Goal: Transaction & Acquisition: Purchase product/service

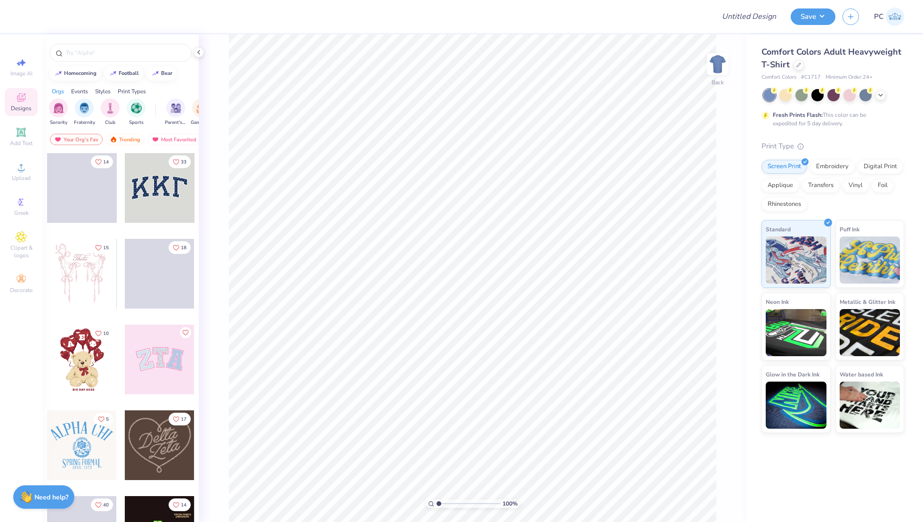
click at [880, 87] on div "Comfort Colors Adult Heavyweight T-Shirt Comfort Colors # C1717 Minimum Order: …" at bounding box center [833, 239] width 143 height 387
click at [799, 59] on div at bounding box center [799, 64] width 10 height 10
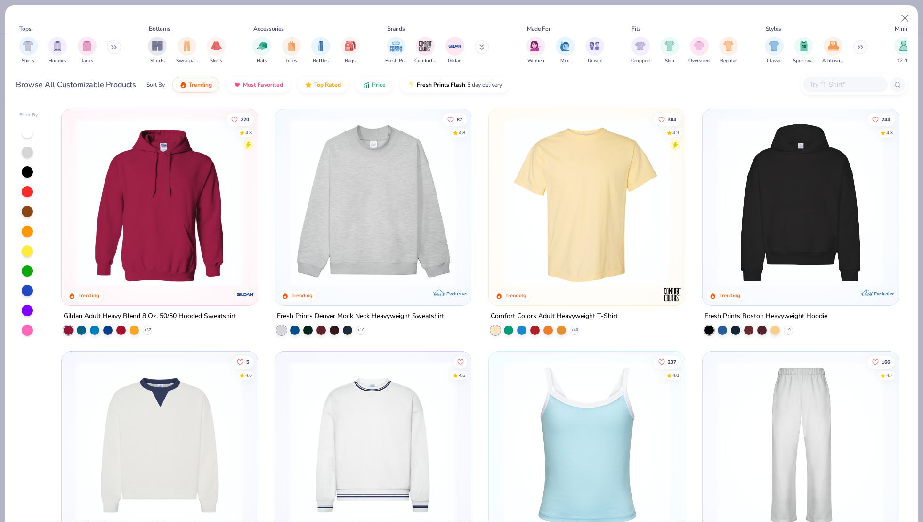
click at [785, 223] on img at bounding box center [800, 203] width 177 height 168
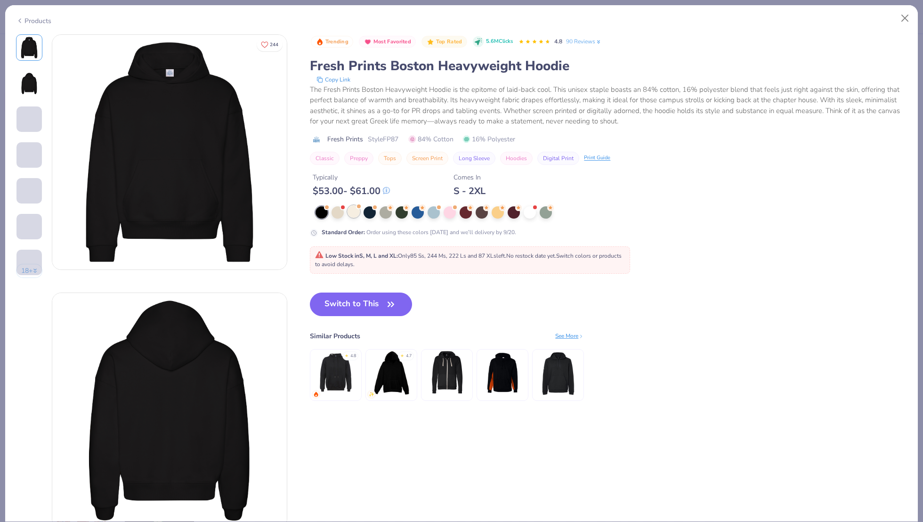
click at [354, 211] on div at bounding box center [354, 211] width 12 height 12
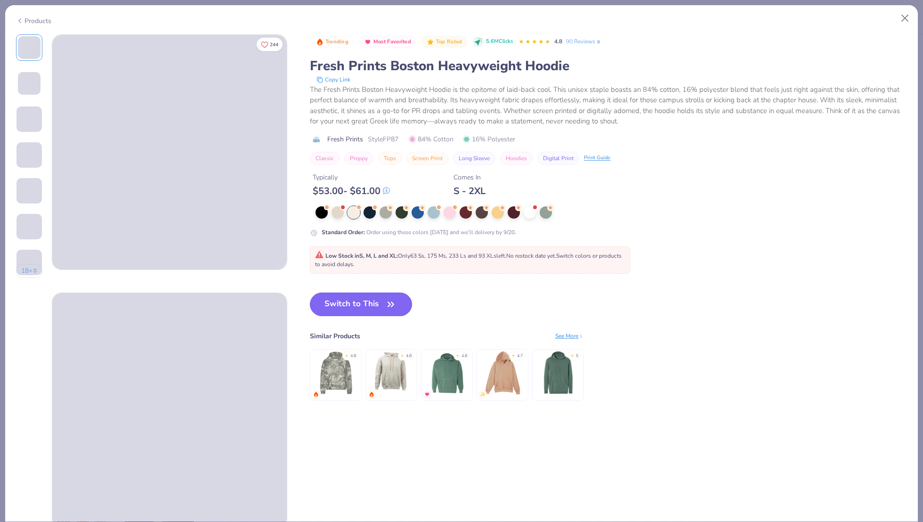
click at [366, 294] on button "Switch to This" at bounding box center [361, 305] width 102 height 24
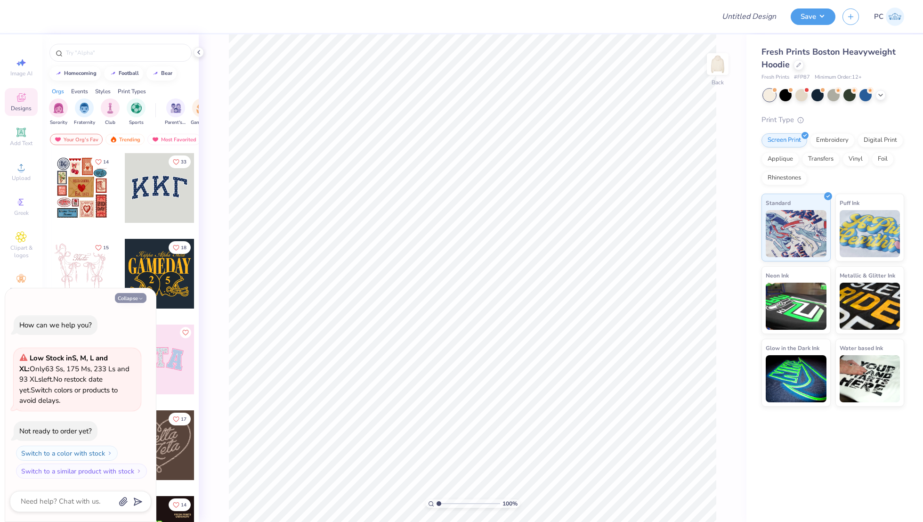
click at [139, 301] on icon "button" at bounding box center [141, 299] width 6 height 6
type textarea "x"
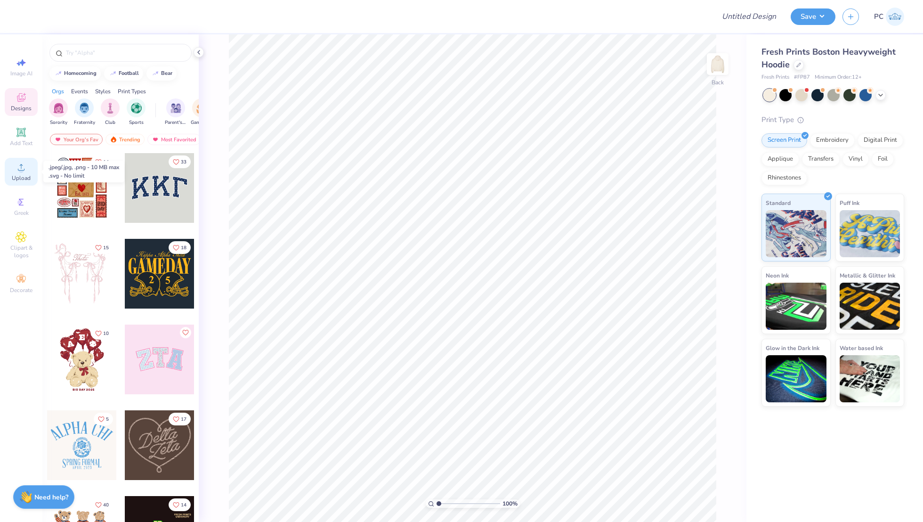
click at [20, 171] on circle at bounding box center [20, 170] width 5 height 5
click at [33, 173] on div "Upload" at bounding box center [21, 172] width 33 height 28
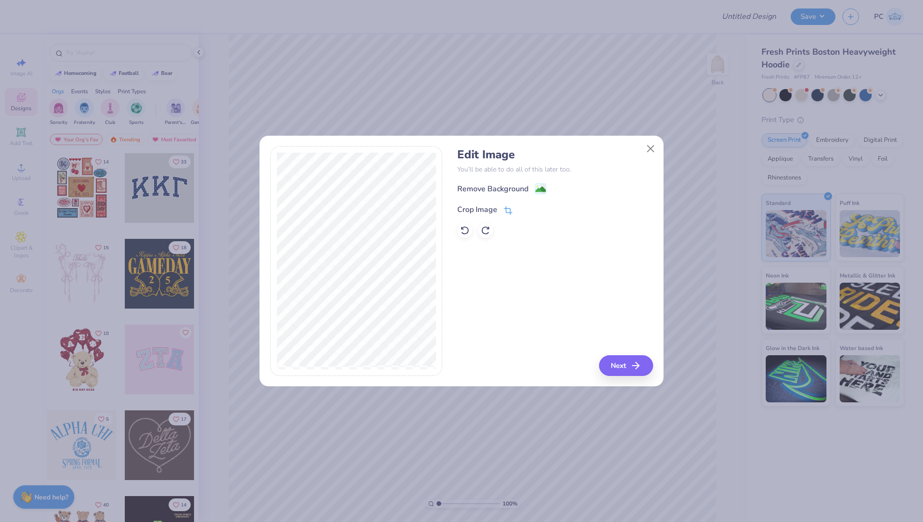
click at [510, 213] on icon at bounding box center [507, 211] width 6 height 6
click at [525, 208] on polyline at bounding box center [524, 208] width 4 height 3
click at [542, 188] on image at bounding box center [541, 190] width 10 height 10
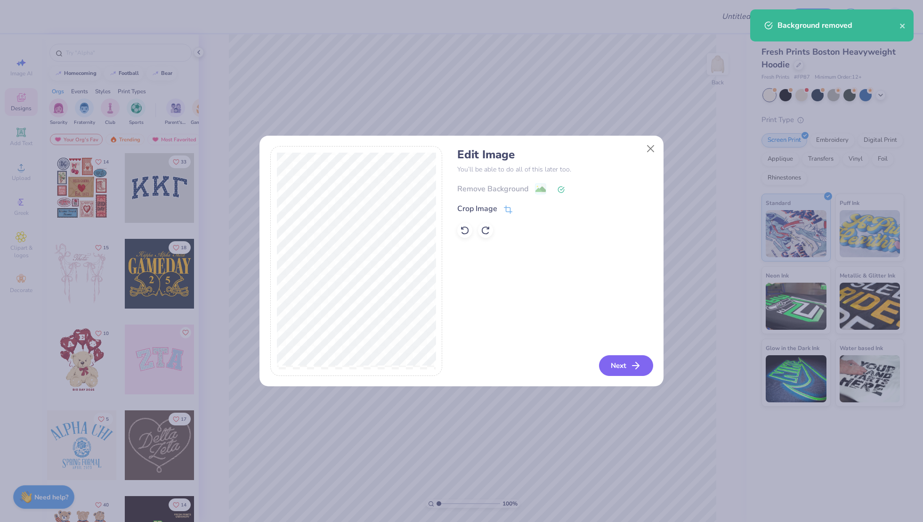
click at [629, 367] on button "Next" at bounding box center [626, 365] width 54 height 21
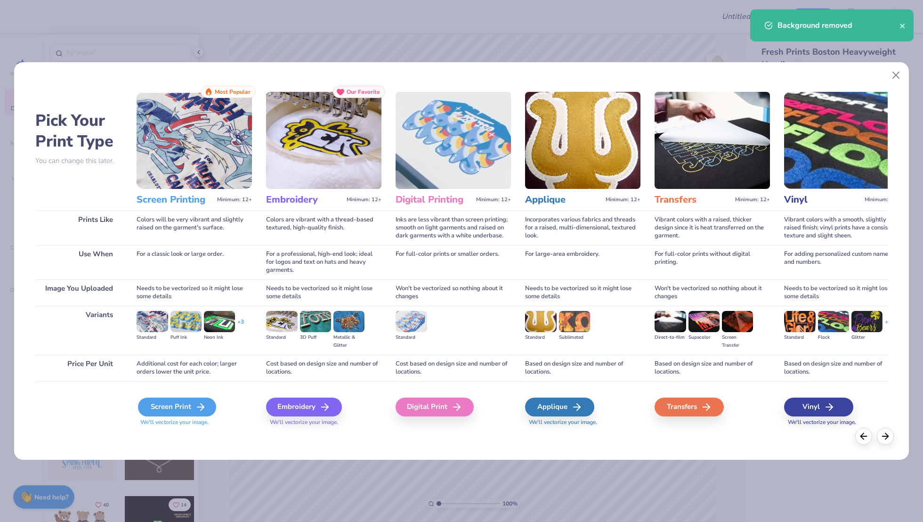
click at [172, 401] on div "Screen Print" at bounding box center [177, 407] width 78 height 19
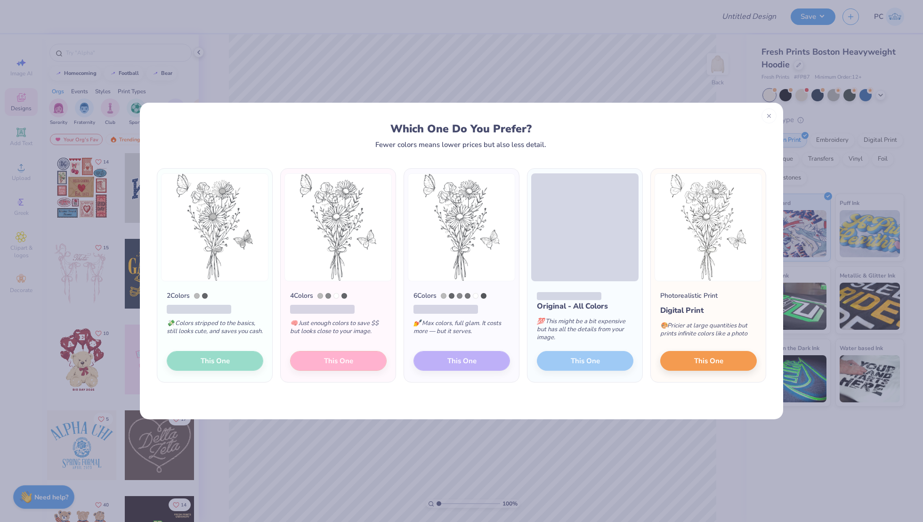
click at [231, 362] on div "2 Colors 💸 Colors stripped to the basics, still looks cute, and saves you cash.…" at bounding box center [214, 331] width 115 height 101
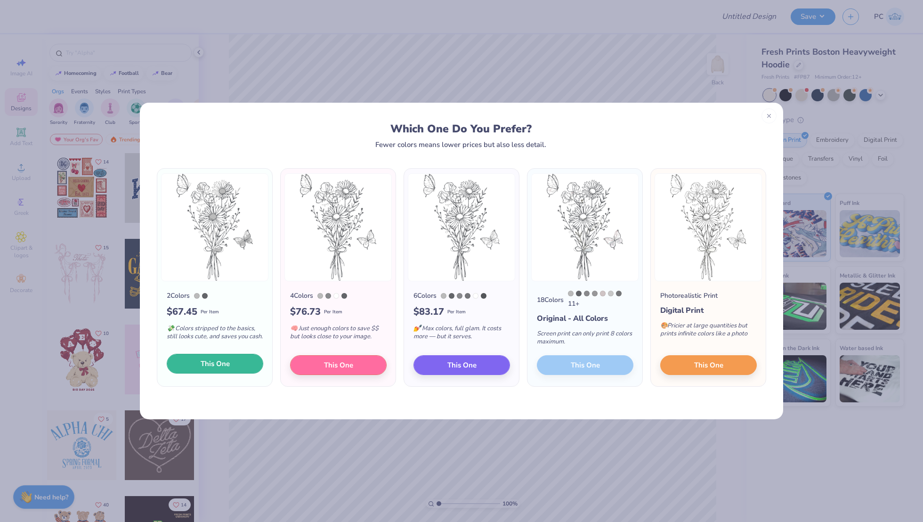
click at [214, 359] on button "This One" at bounding box center [215, 364] width 97 height 20
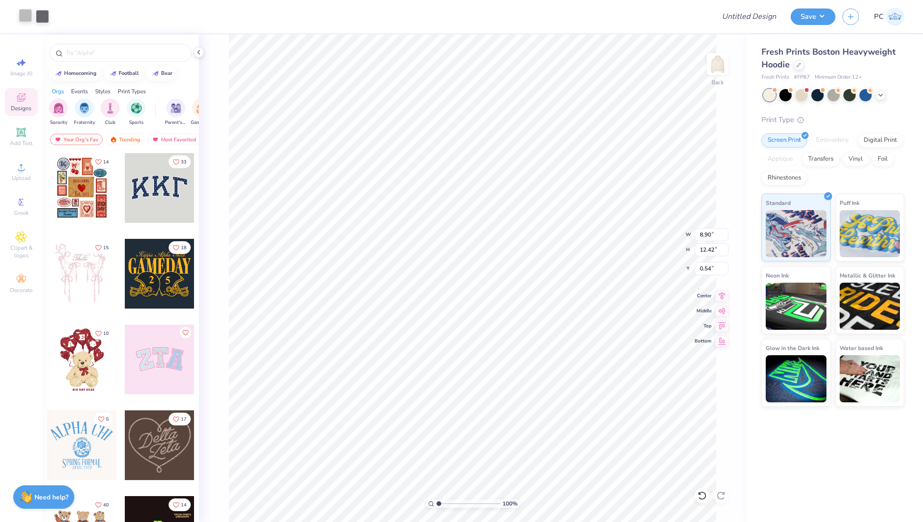
click at [22, 22] on div at bounding box center [25, 15] width 13 height 13
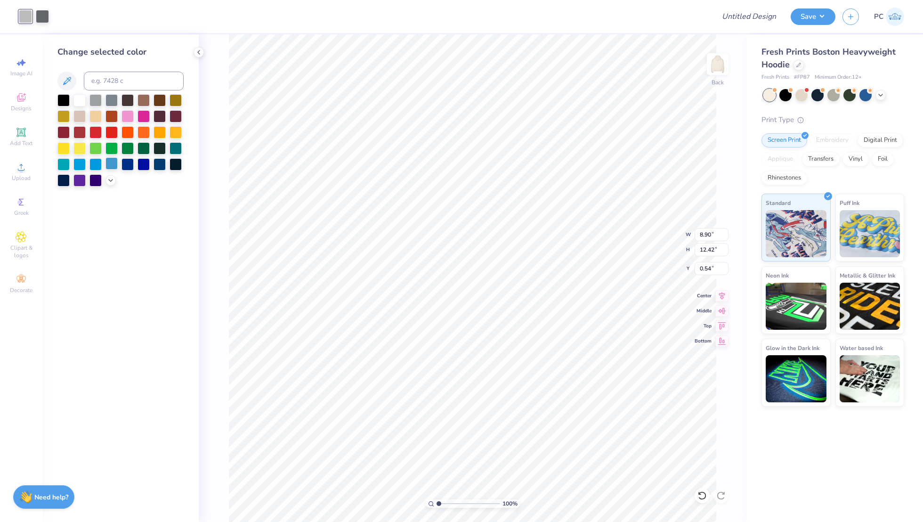
click at [114, 163] on div at bounding box center [112, 163] width 12 height 12
click at [43, 17] on div at bounding box center [42, 15] width 13 height 13
click at [111, 165] on div at bounding box center [112, 163] width 12 height 12
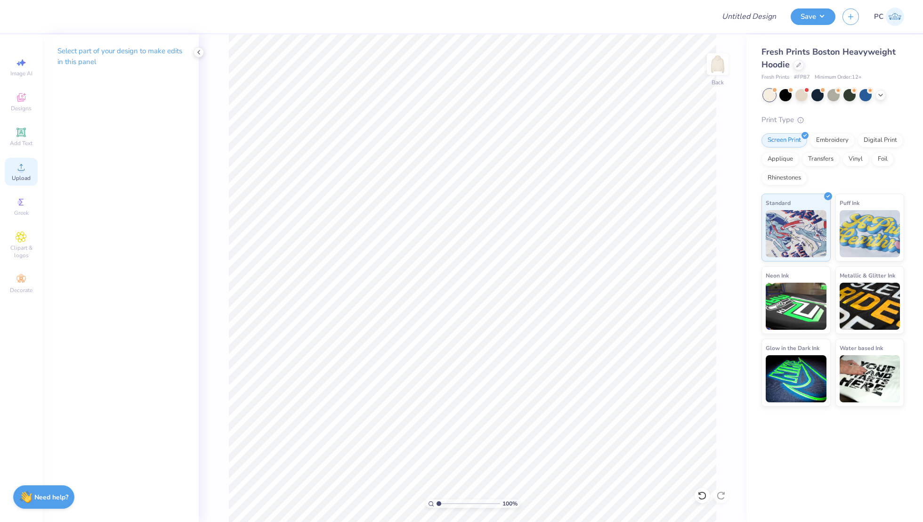
click at [19, 161] on div "Upload" at bounding box center [21, 172] width 33 height 28
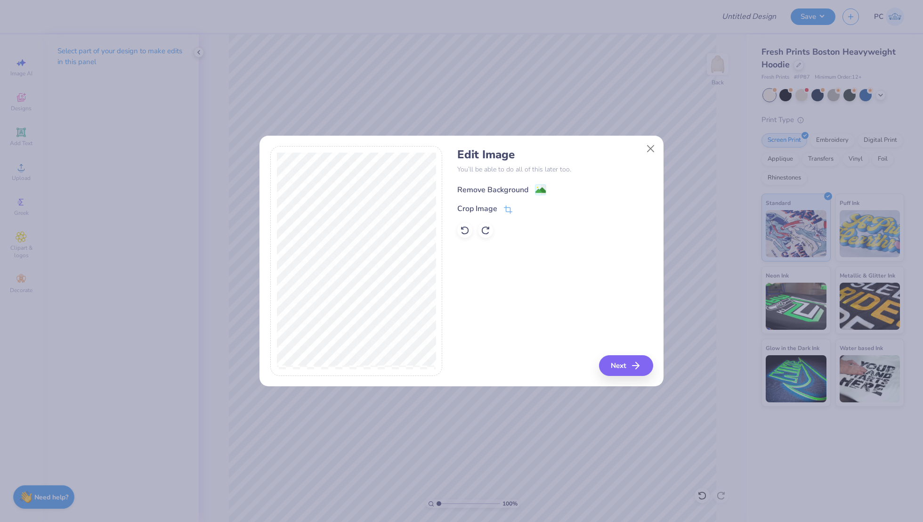
click at [537, 187] on image at bounding box center [541, 190] width 10 height 10
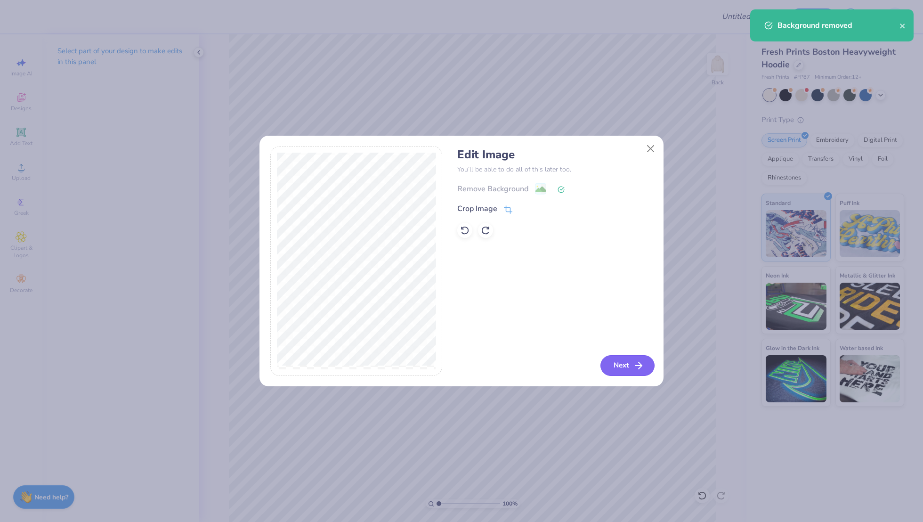
click at [633, 372] on button "Next" at bounding box center [628, 365] width 54 height 21
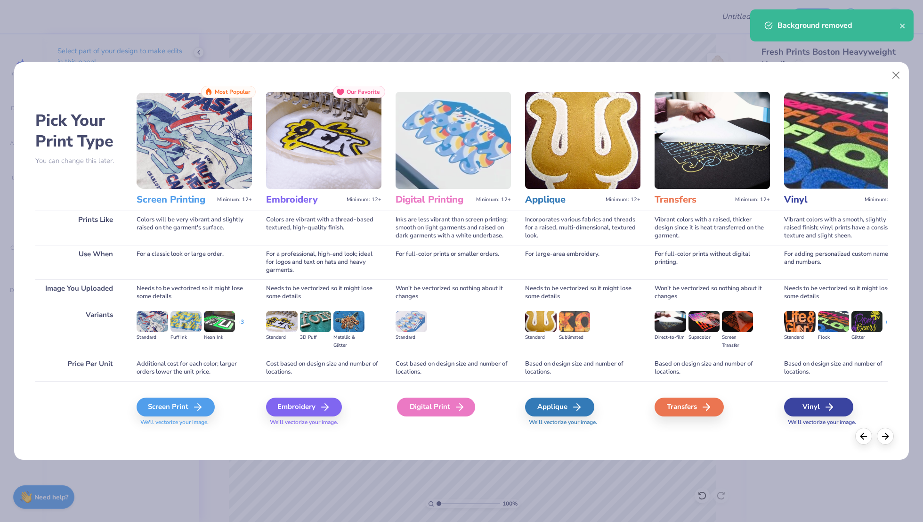
click at [448, 407] on div "Digital Print" at bounding box center [436, 407] width 78 height 19
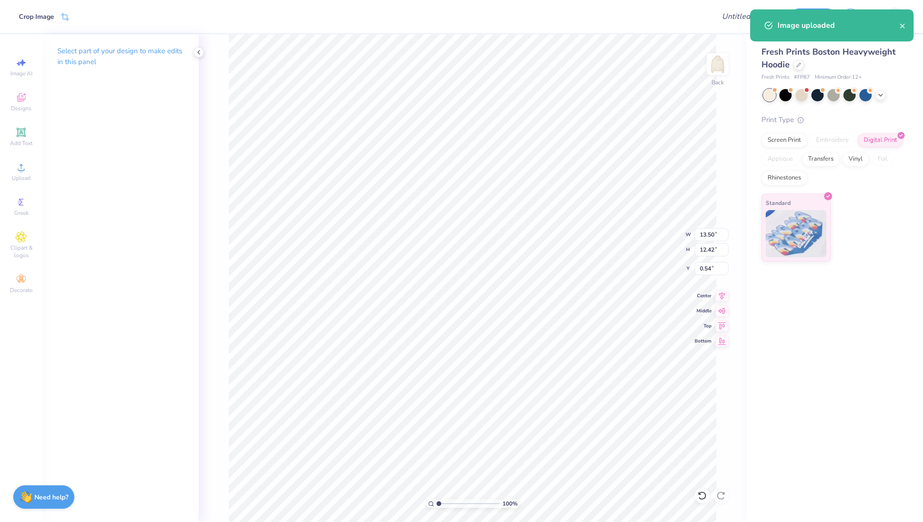
type input "10.83"
type input "9.97"
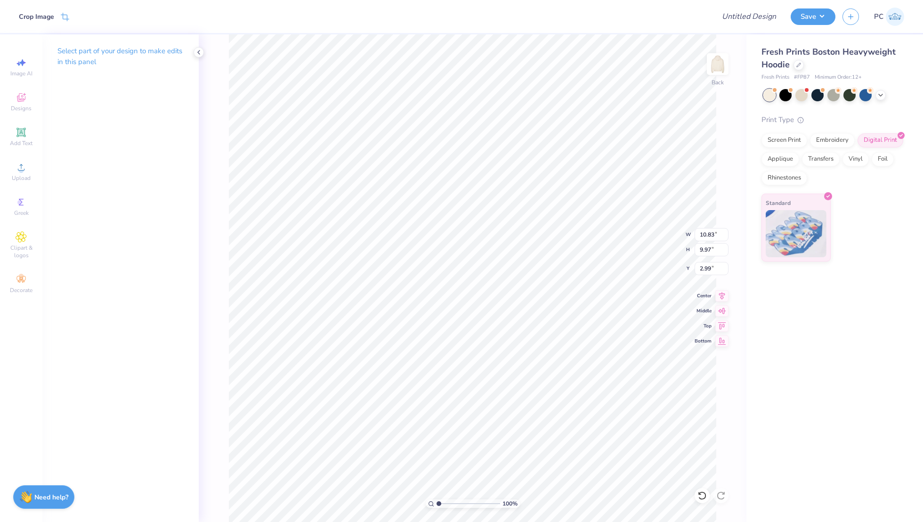
type input "1.20"
click at [23, 143] on span "Add Text" at bounding box center [21, 143] width 23 height 8
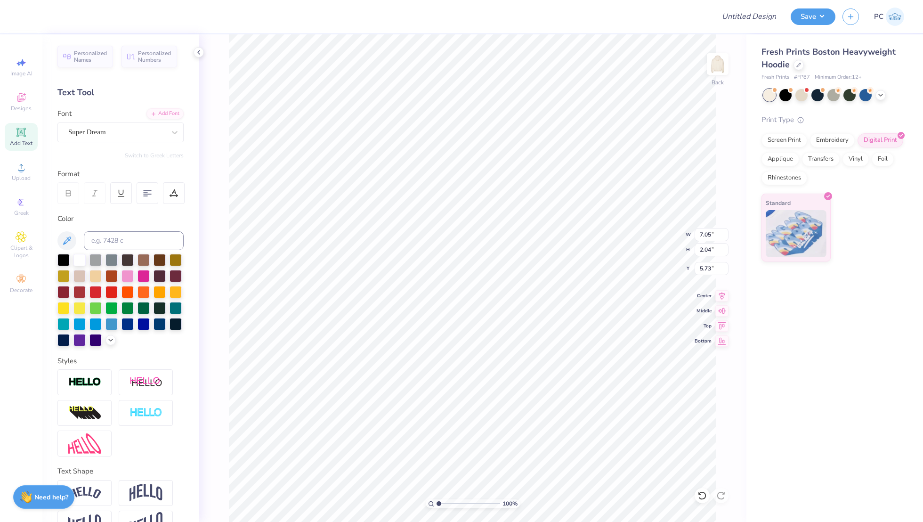
scroll to position [1, 0]
type textarea "Kappa Beta Gamma"
click at [102, 141] on div "Super Dream" at bounding box center [120, 132] width 126 height 20
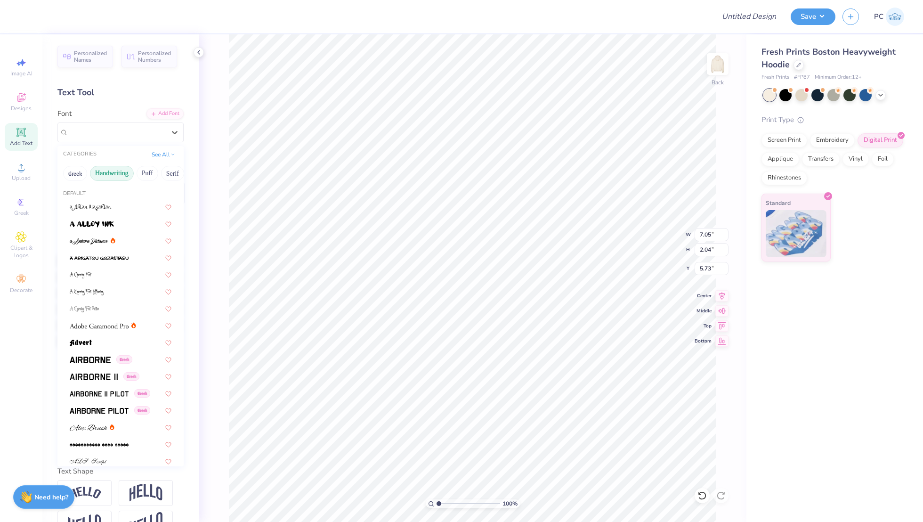
click at [111, 174] on button "Handwriting" at bounding box center [112, 173] width 44 height 15
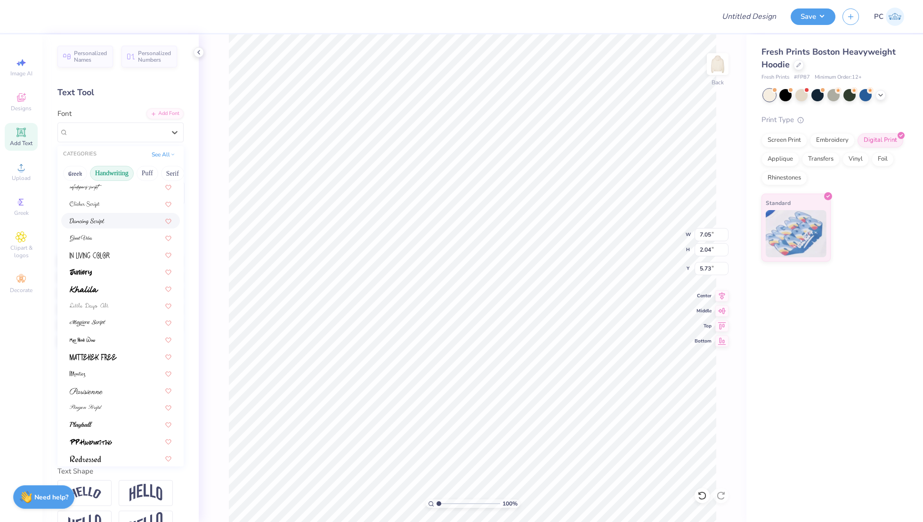
scroll to position [214, 0]
click at [93, 383] on img at bounding box center [87, 383] width 34 height 7
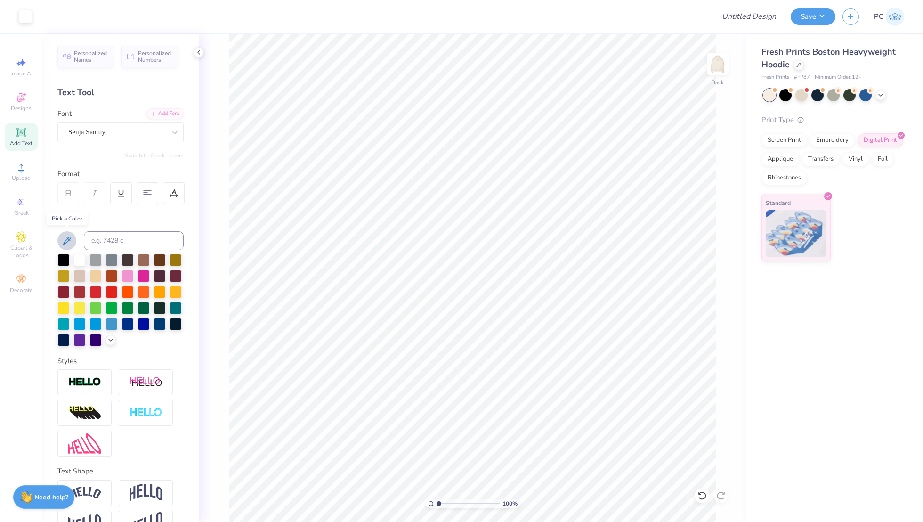
click at [69, 237] on icon at bounding box center [66, 240] width 11 height 11
click at [450, 175] on div "Art colors Design Title Save PC Image AI Designs Add Text Upload Greek Clipart …" at bounding box center [461, 261] width 923 height 522
type input "3.00"
click at [127, 325] on div at bounding box center [128, 323] width 12 height 12
click at [110, 334] on div at bounding box center [120, 300] width 126 height 92
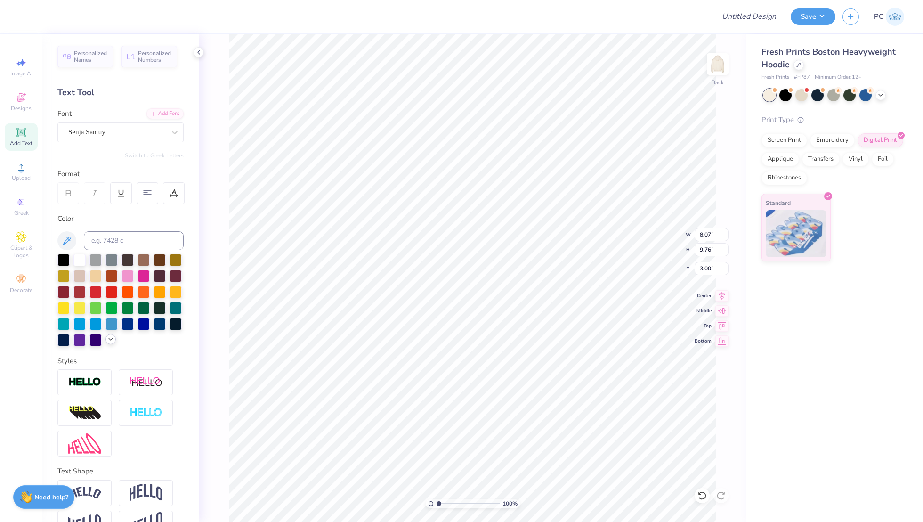
click at [111, 340] on icon at bounding box center [111, 339] width 8 height 8
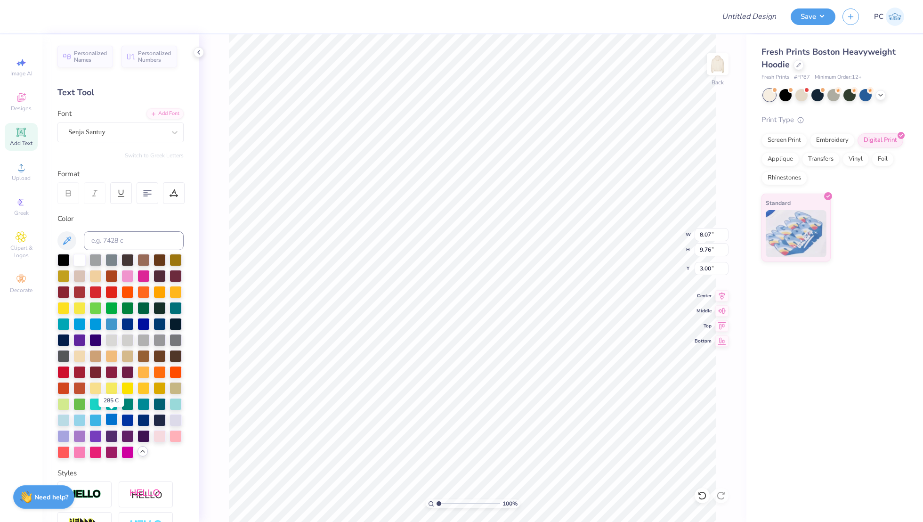
click at [112, 418] on div at bounding box center [112, 419] width 12 height 12
click at [112, 326] on div at bounding box center [112, 323] width 12 height 12
type input "10.83"
type input "9.97"
type input "1.20"
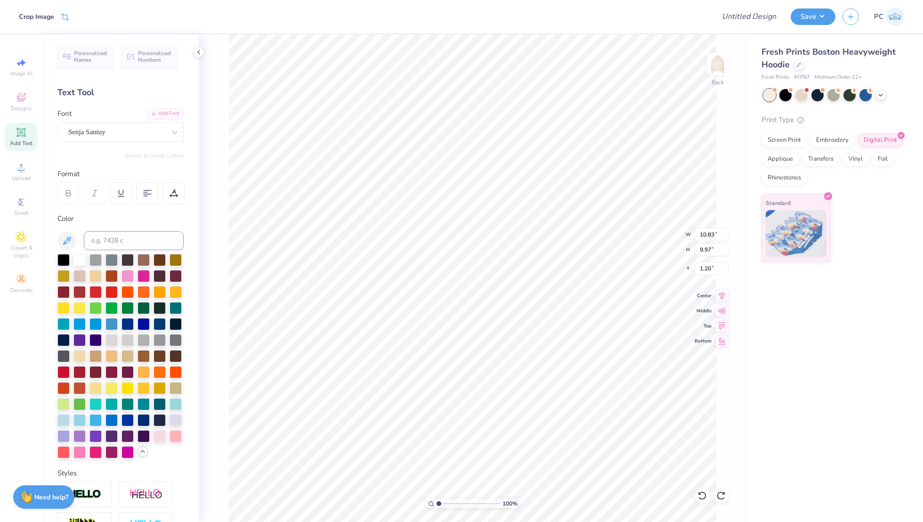
type input "8.07"
type input "9.76"
type input "3.00"
type input "10.83"
type input "9.97"
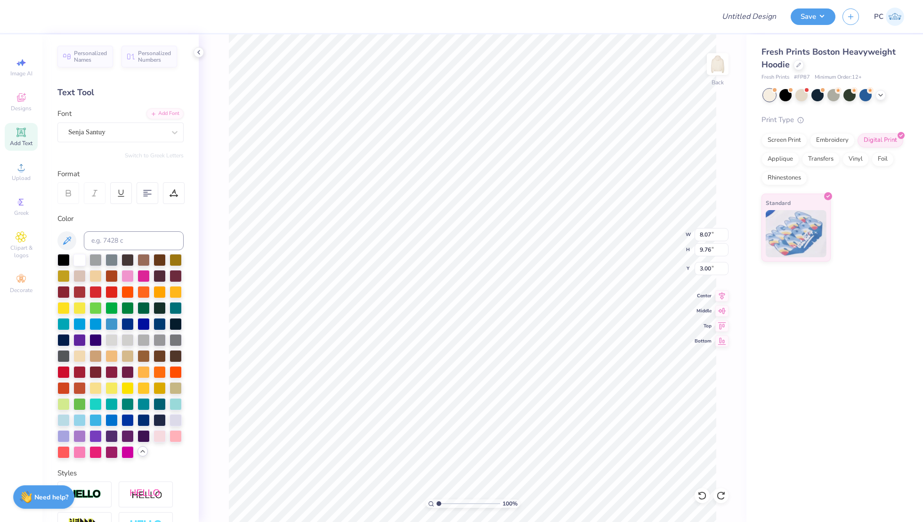
type input "1.20"
type input "8.07"
type input "9.76"
type input "3.00"
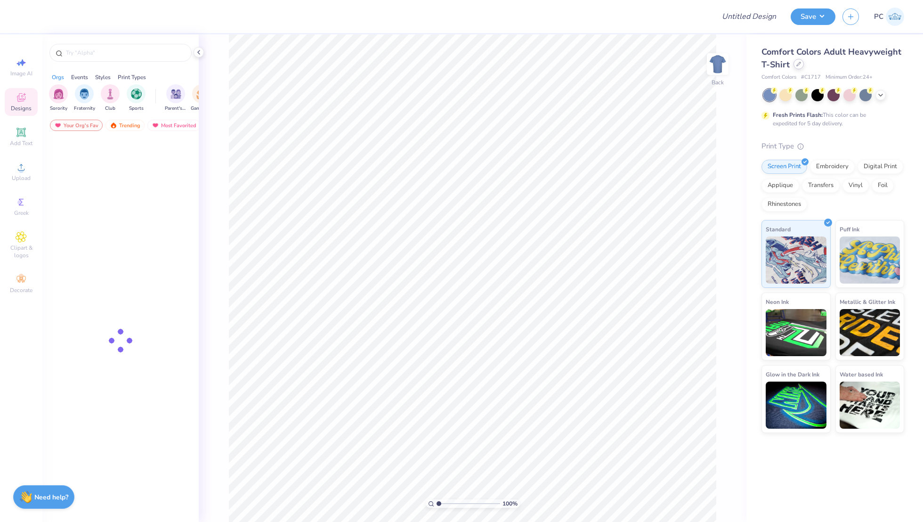
click at [801, 63] on div at bounding box center [799, 64] width 10 height 10
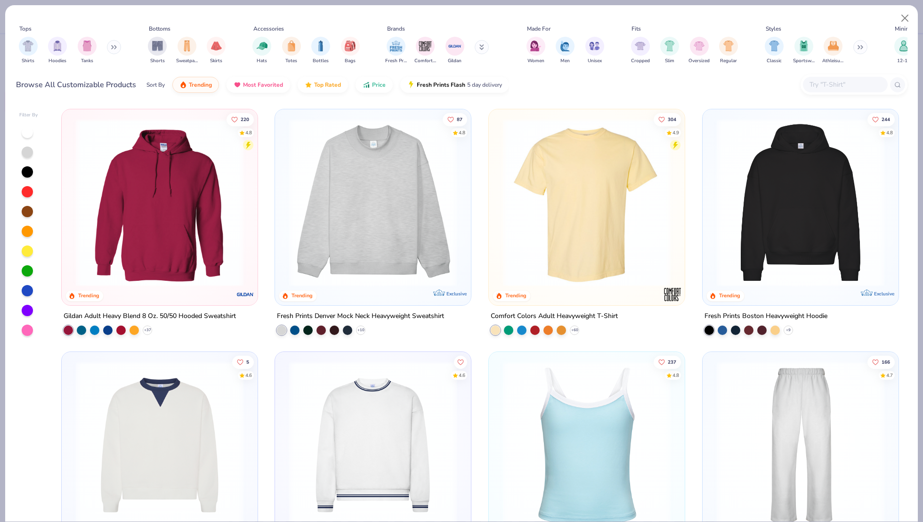
click at [833, 187] on img at bounding box center [800, 203] width 177 height 168
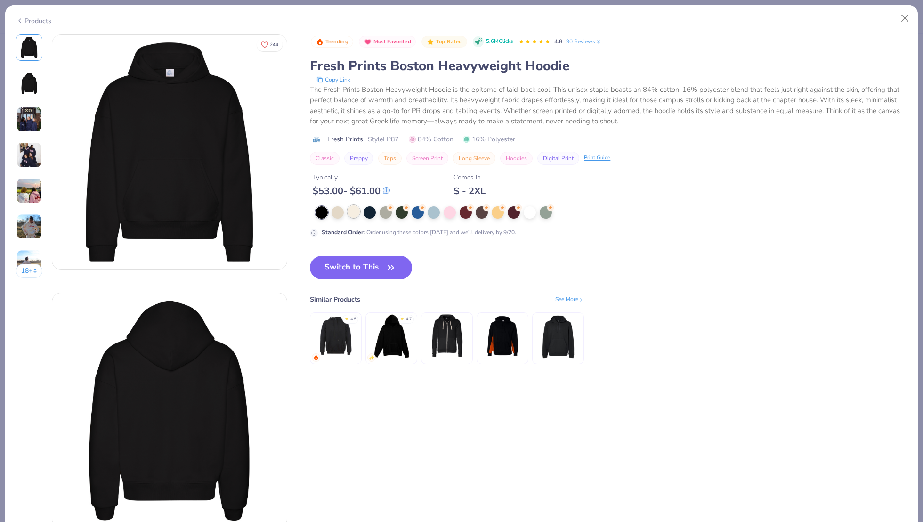
click at [355, 209] on div at bounding box center [354, 211] width 12 height 12
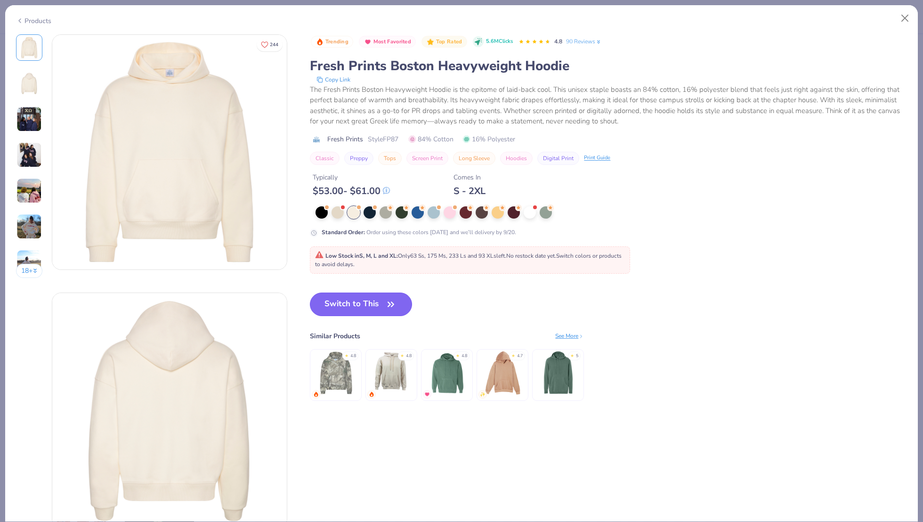
click at [350, 302] on button "Switch to This" at bounding box center [361, 305] width 102 height 24
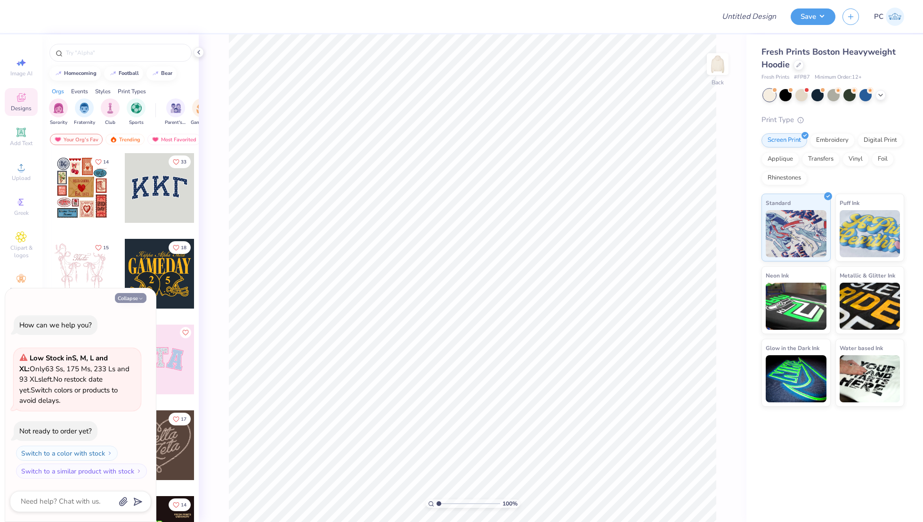
click at [119, 296] on button "Collapse" at bounding box center [131, 298] width 32 height 10
type textarea "x"
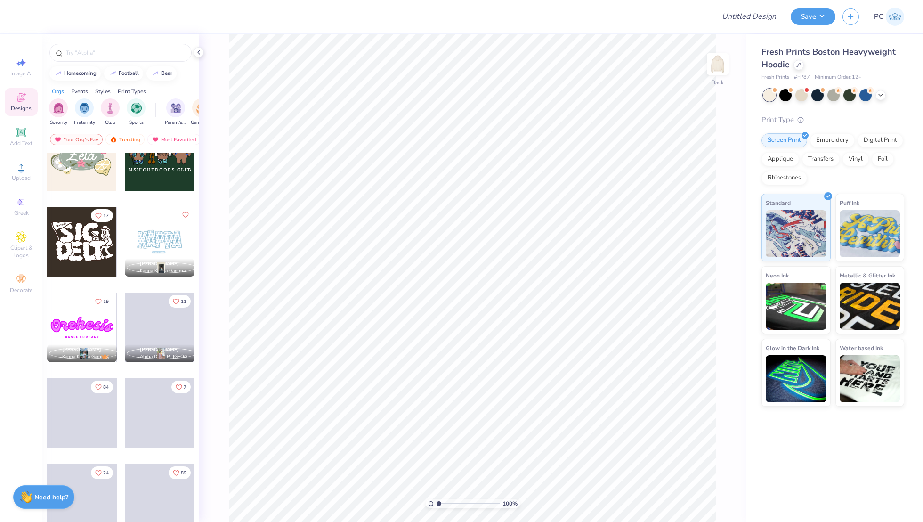
scroll to position [559, 0]
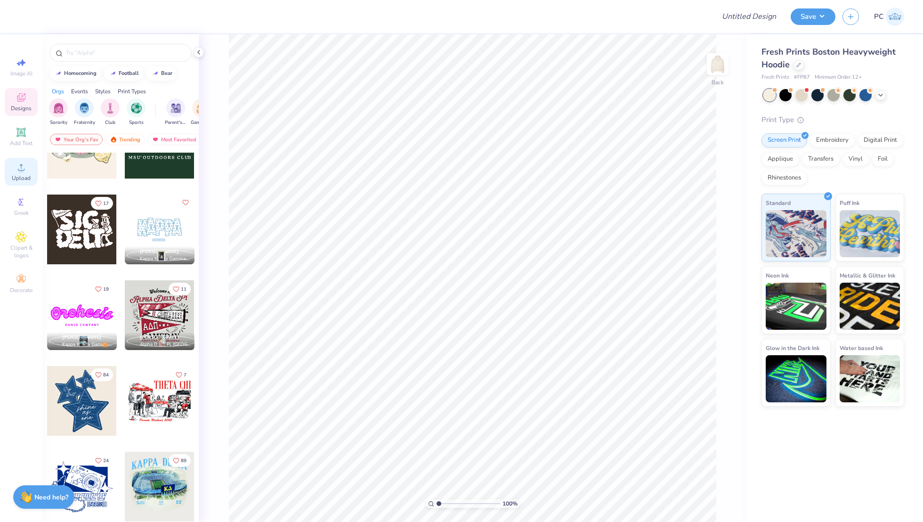
click at [22, 164] on icon at bounding box center [21, 167] width 11 height 11
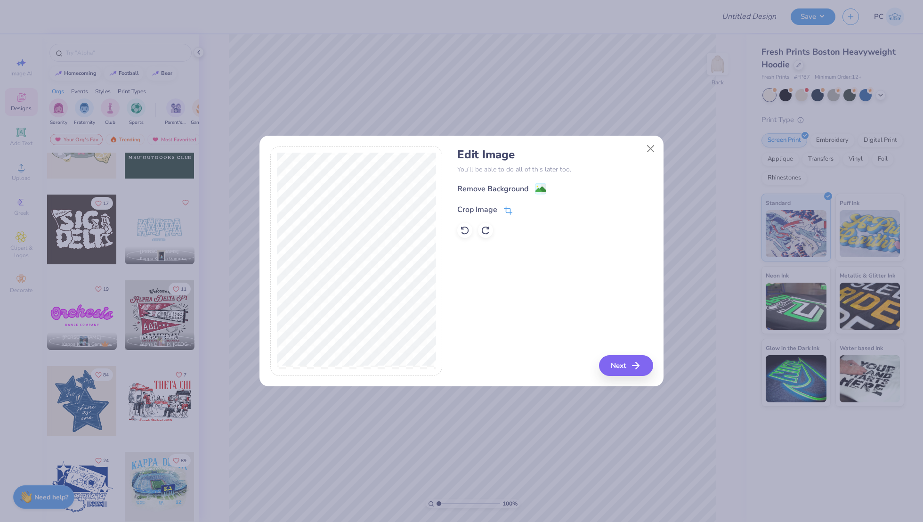
click at [508, 208] on icon at bounding box center [508, 210] width 8 height 8
click at [527, 208] on button at bounding box center [524, 209] width 10 height 10
click at [537, 186] on image at bounding box center [541, 190] width 10 height 10
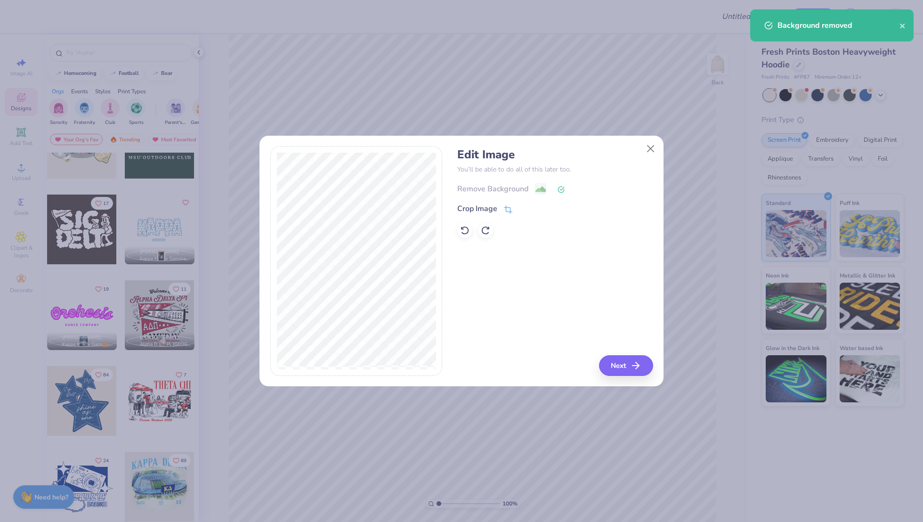
click at [624, 351] on div "Edit Image You’ll be able to do all of this later too. Remove Background Crop I…" at bounding box center [554, 261] width 195 height 230
click at [619, 361] on button "Next" at bounding box center [628, 365] width 54 height 21
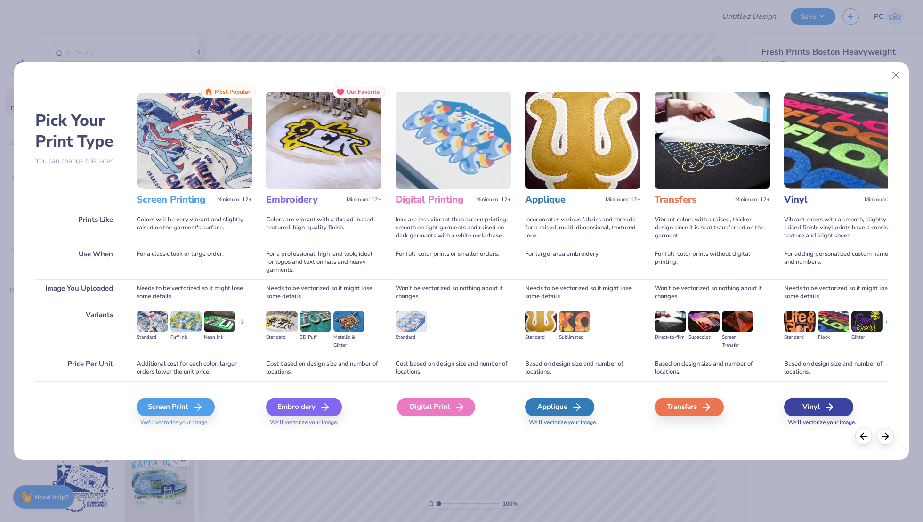
click at [417, 408] on div "Digital Print" at bounding box center [436, 407] width 78 height 19
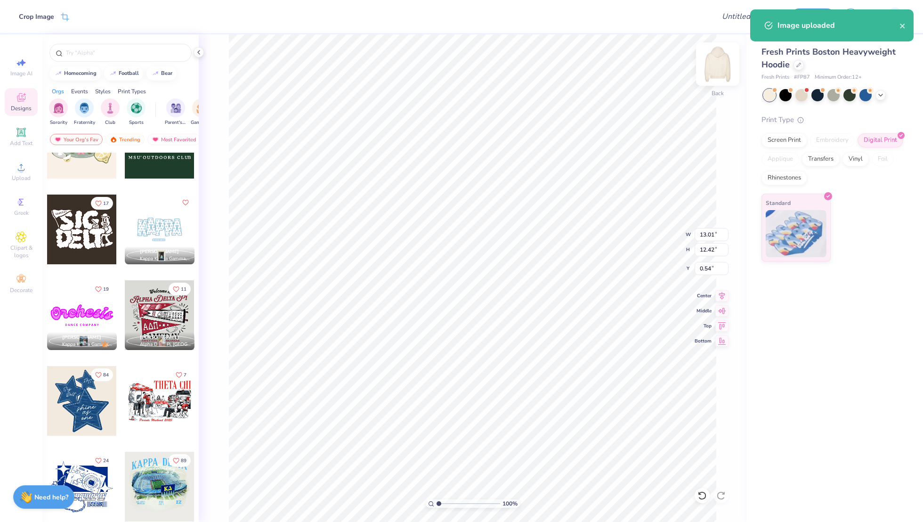
click at [713, 80] on div "Back" at bounding box center [718, 69] width 22 height 33
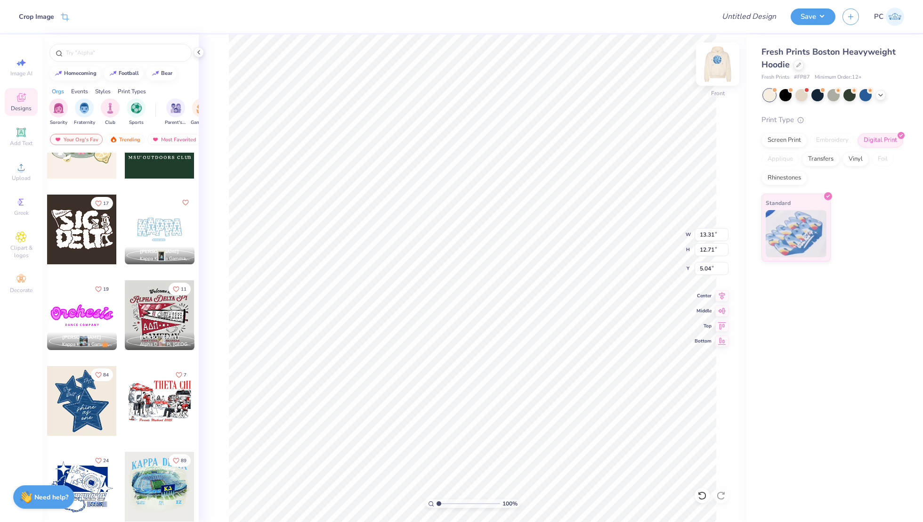
type input "5.47"
click at [21, 159] on div "Upload" at bounding box center [21, 172] width 33 height 28
click at [16, 134] on icon at bounding box center [21, 132] width 11 height 11
type input "7.22"
type input "2.09"
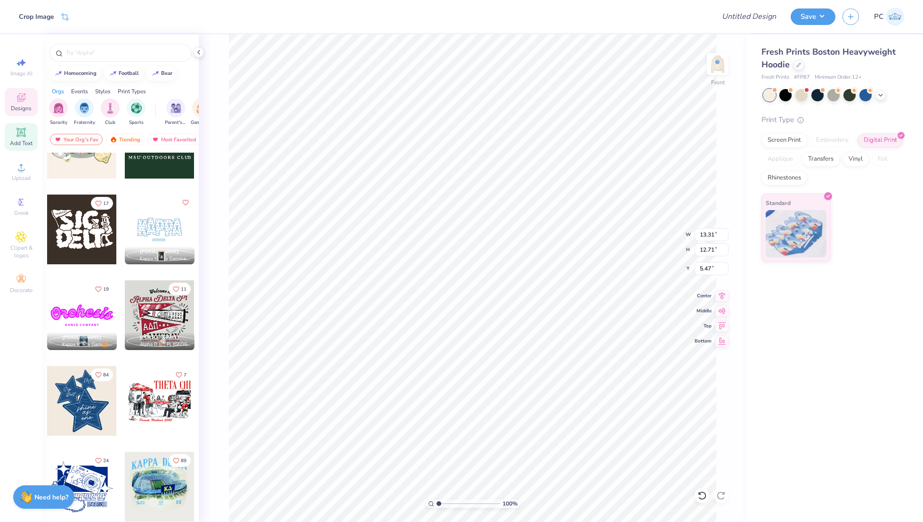
type input "13.71"
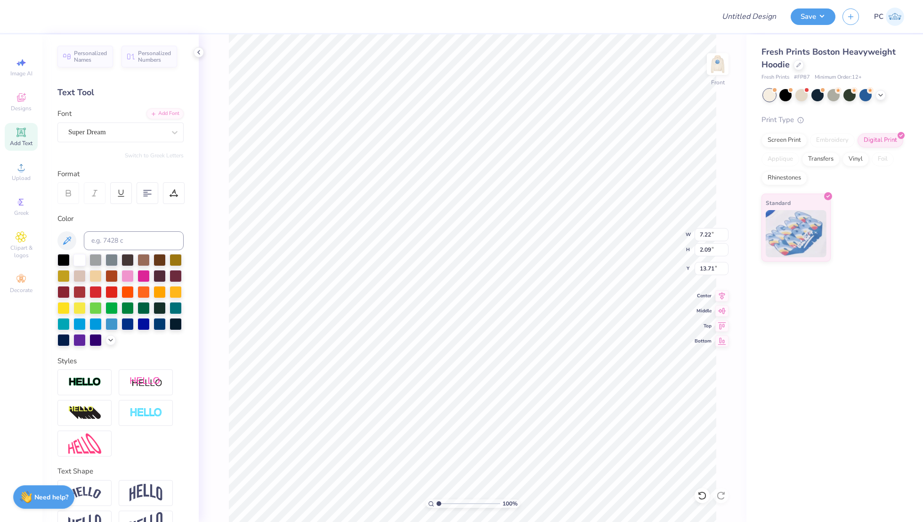
type input "13.31"
type input "12.71"
type input "5.47"
type input "7.22"
type input "2.09"
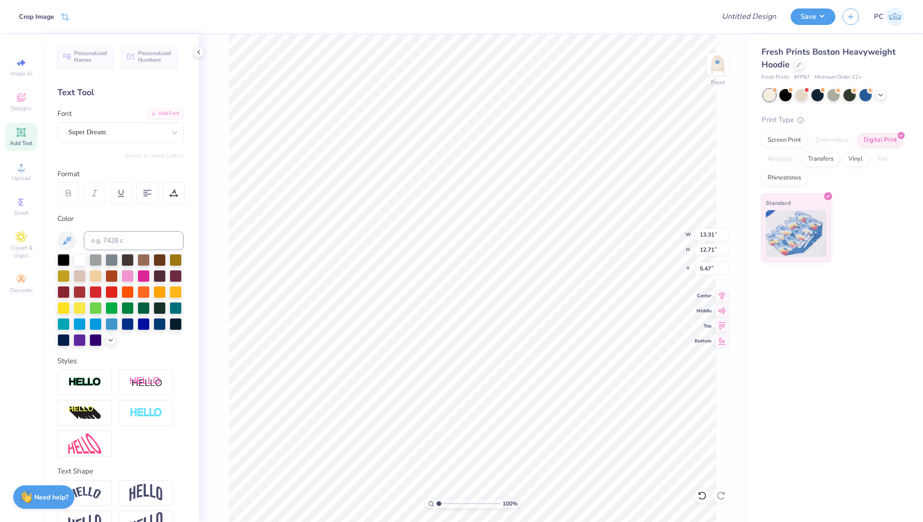
type input "13.71"
type textarea "Shine as one!"
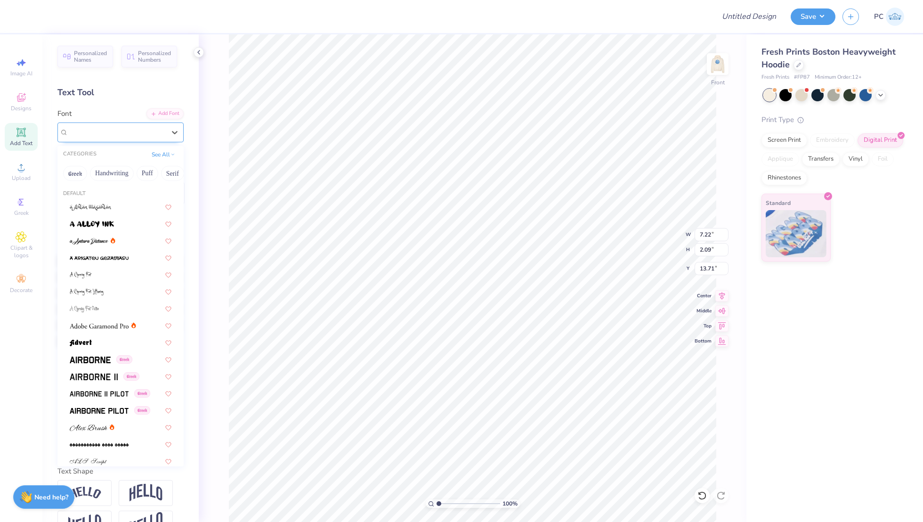
click at [145, 135] on div "Super Dream" at bounding box center [116, 132] width 99 height 15
click at [221, 149] on div "100 % Front W 7.22 7.22 " H 2.09 2.09 " Y 13.71 13.71 " Center Middle Top Bottom" at bounding box center [473, 278] width 548 height 488
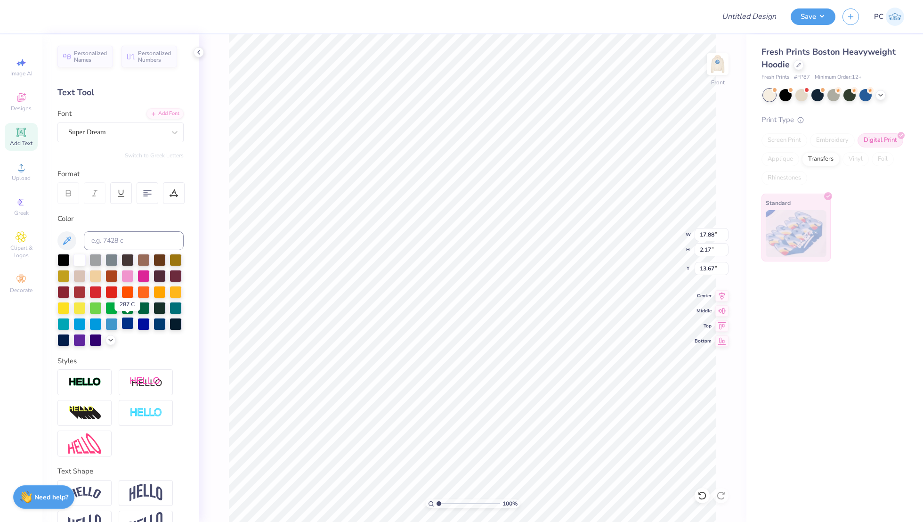
click at [131, 326] on div at bounding box center [128, 323] width 12 height 12
click at [110, 135] on div "Super Dream" at bounding box center [116, 132] width 99 height 15
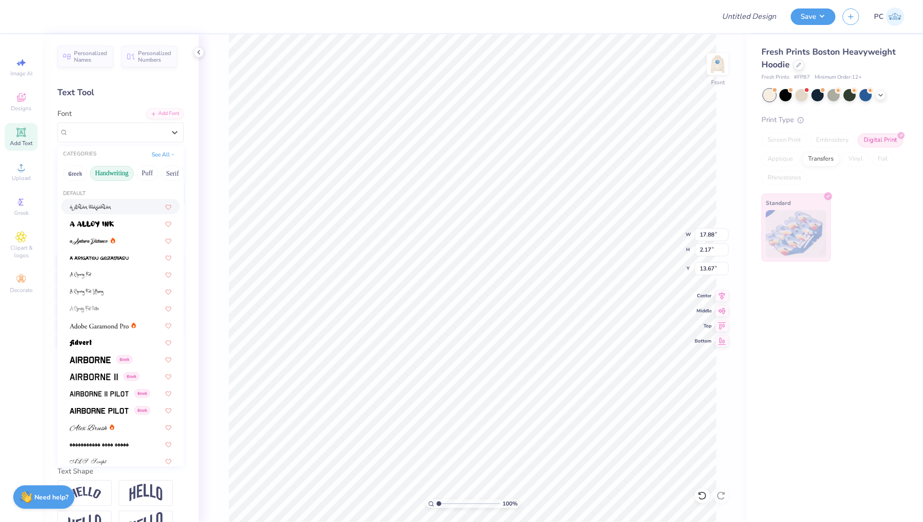
click at [122, 172] on button "Handwriting" at bounding box center [112, 173] width 44 height 15
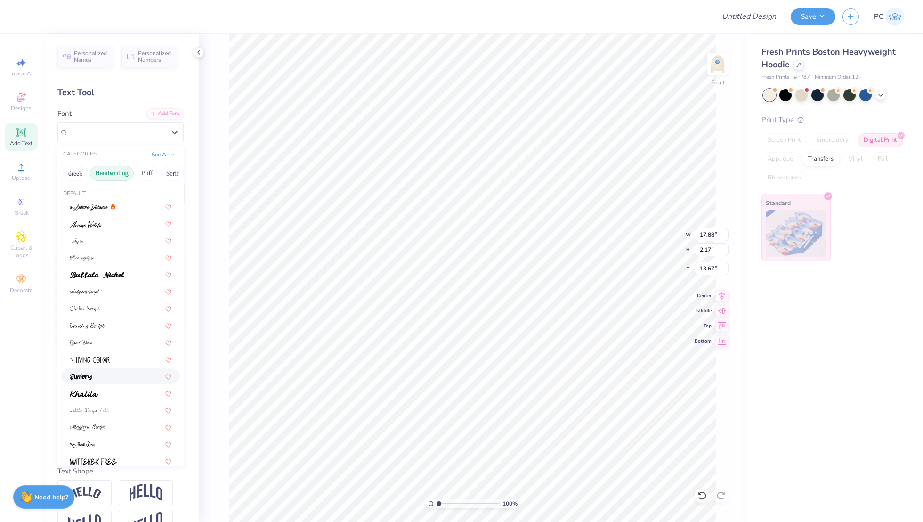
scroll to position [214, 0]
click at [96, 419] on img at bounding box center [85, 417] width 30 height 7
type input "14.13"
type input "2.31"
type input "13.59"
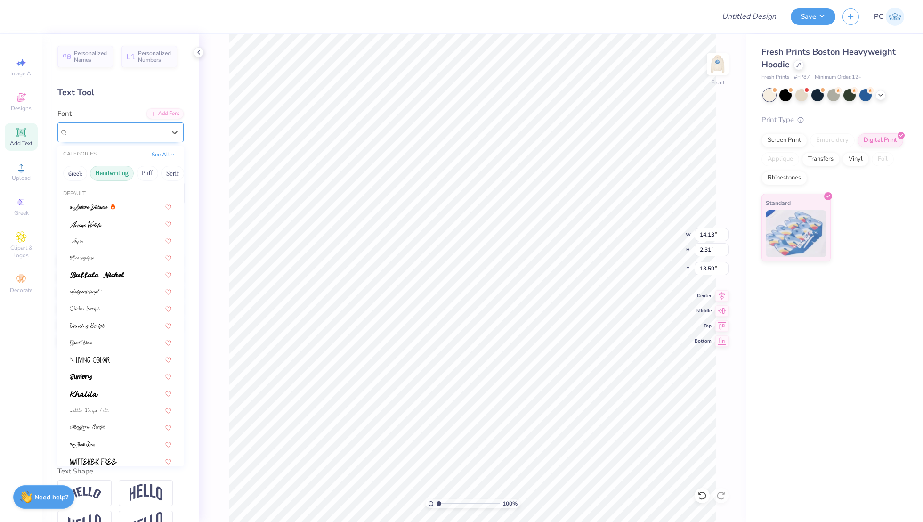
click at [93, 126] on div "Testimonia" at bounding box center [116, 132] width 99 height 15
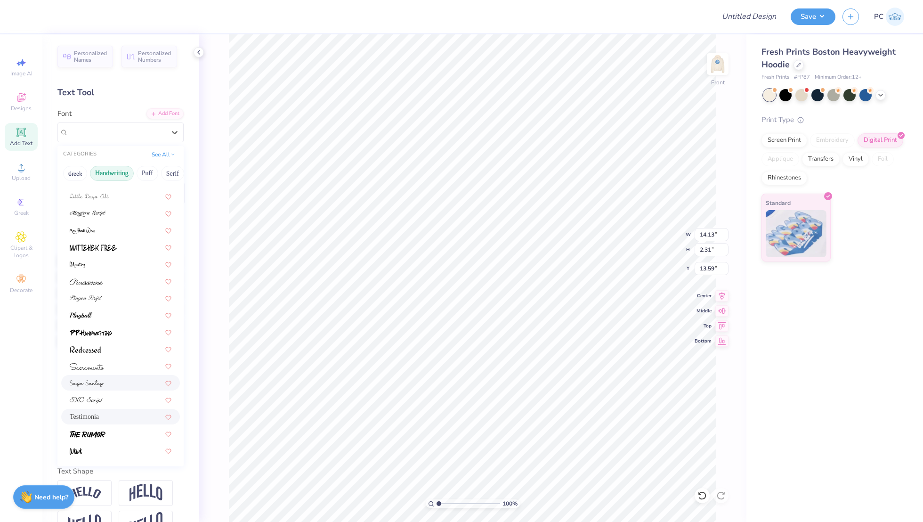
click at [98, 387] on span at bounding box center [87, 383] width 34 height 10
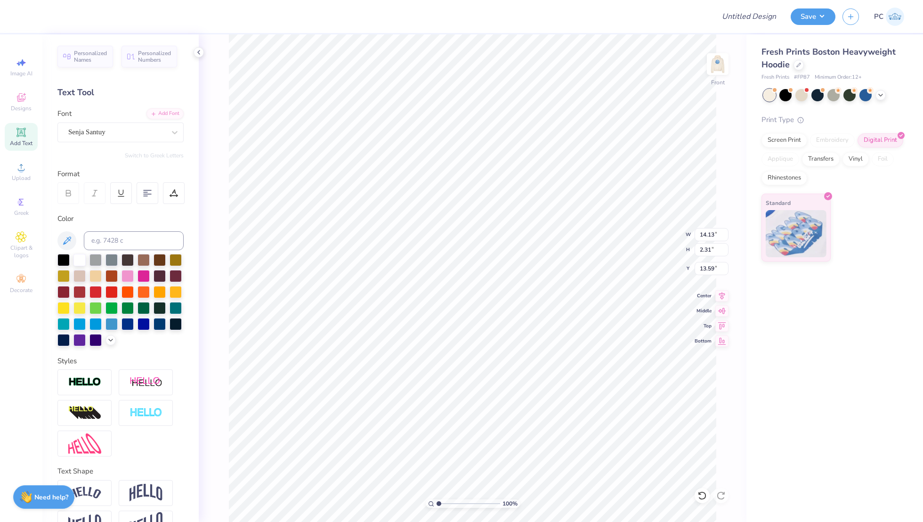
type input "14.18"
type input "2.35"
type input "13.58"
click at [132, 126] on div "Senja Santuy" at bounding box center [116, 132] width 99 height 15
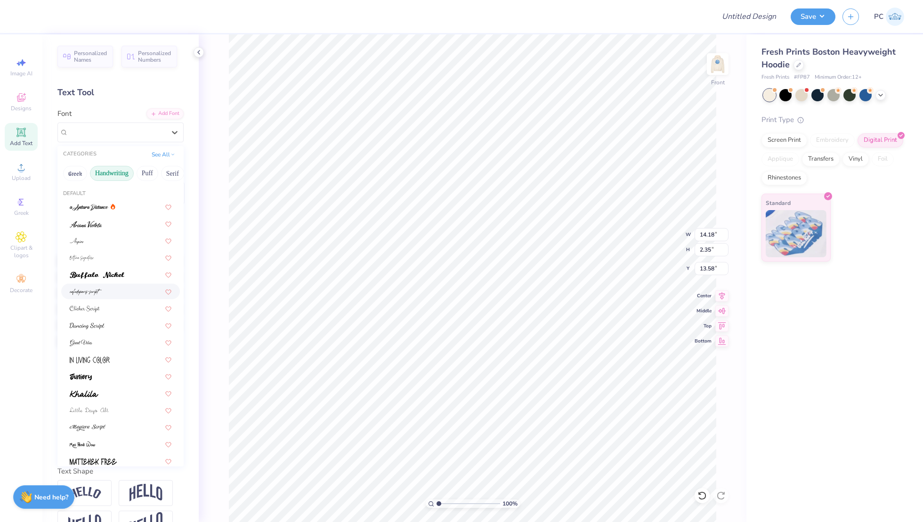
click at [94, 293] on img at bounding box center [86, 292] width 32 height 7
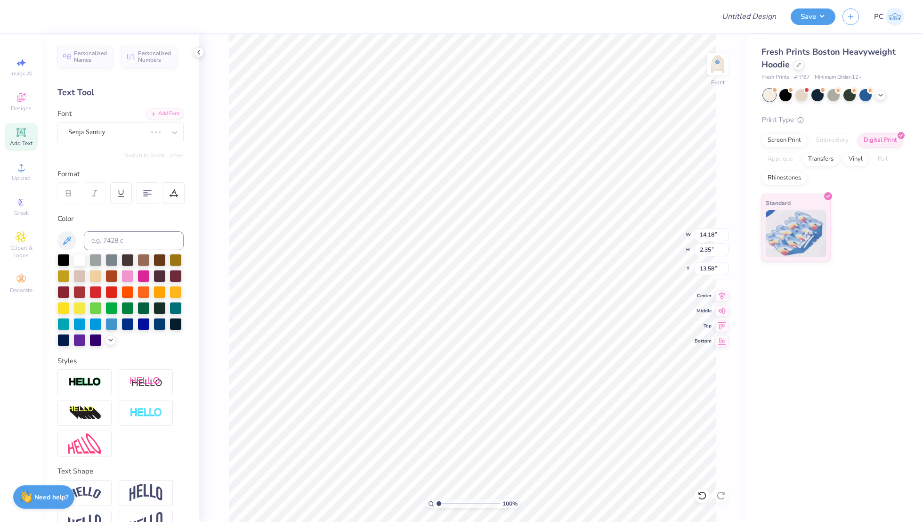
type input "7.53"
type input "2.78"
click at [78, 257] on div at bounding box center [79, 259] width 12 height 12
type input "10.44"
click at [82, 305] on div at bounding box center [79, 307] width 12 height 12
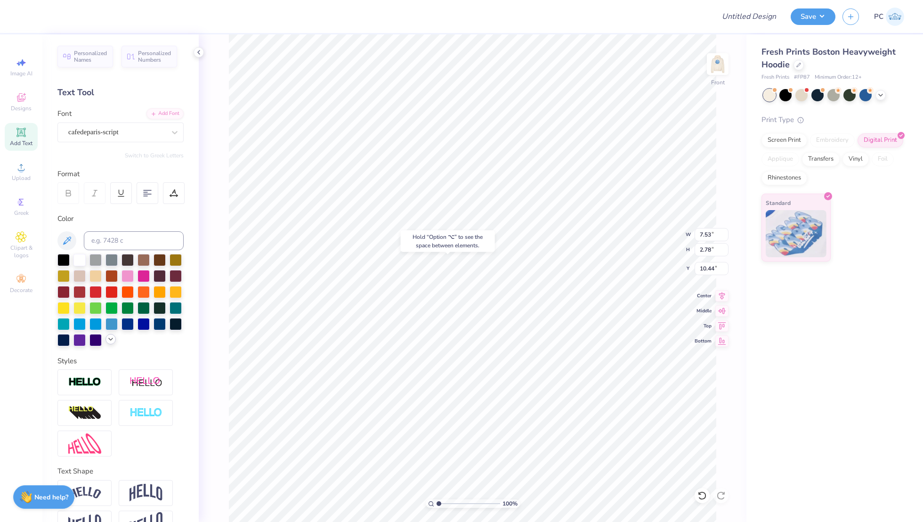
click at [111, 344] on div at bounding box center [120, 300] width 126 height 92
click at [114, 336] on icon at bounding box center [111, 339] width 8 height 8
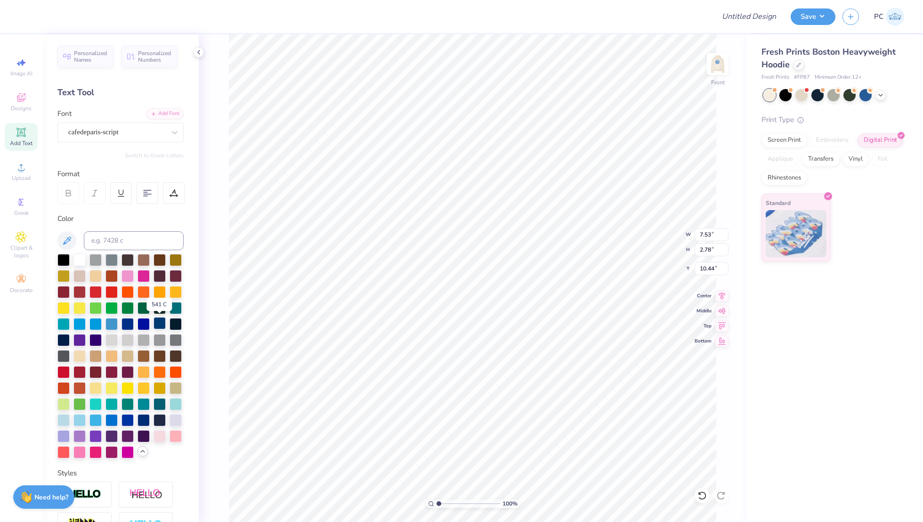
click at [158, 325] on div at bounding box center [160, 323] width 12 height 12
click at [67, 259] on div at bounding box center [63, 259] width 12 height 12
click at [80, 448] on div at bounding box center [79, 451] width 12 height 12
click at [142, 274] on div at bounding box center [144, 275] width 12 height 12
click at [98, 452] on div at bounding box center [95, 451] width 12 height 12
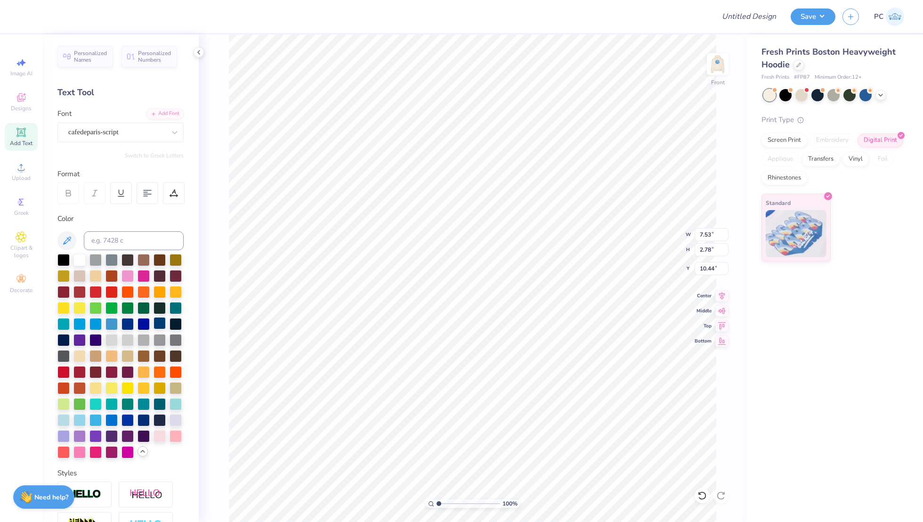
click at [156, 323] on div at bounding box center [160, 323] width 12 height 12
click at [133, 325] on div at bounding box center [128, 323] width 12 height 12
click at [80, 260] on div at bounding box center [79, 259] width 12 height 12
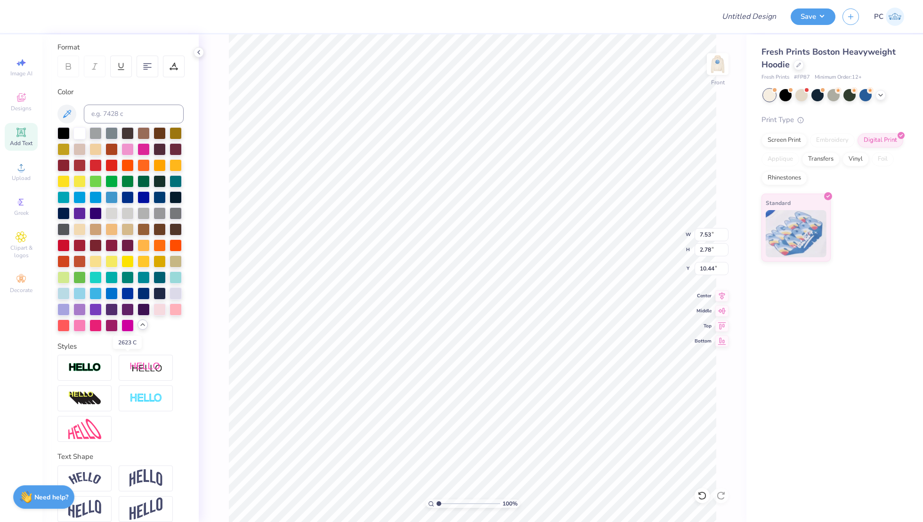
scroll to position [137, 0]
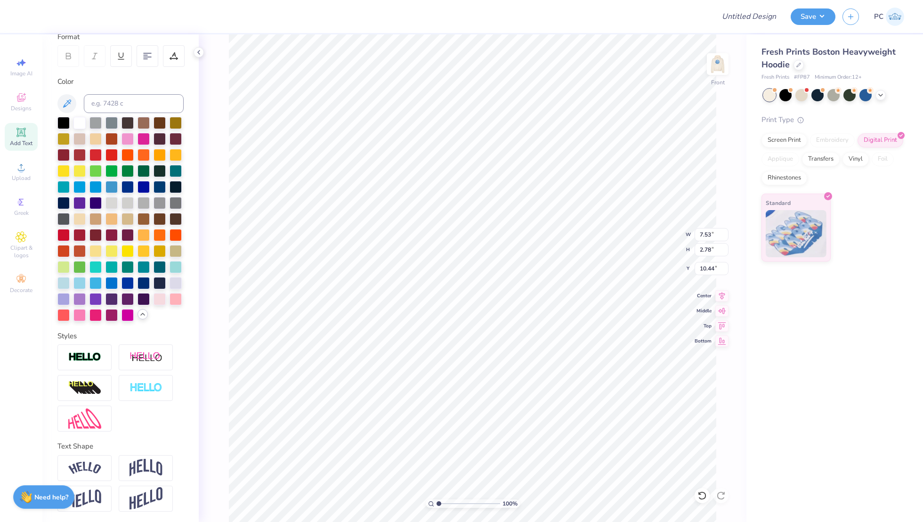
click at [84, 370] on div at bounding box center [120, 387] width 126 height 87
click at [83, 358] on img at bounding box center [84, 357] width 33 height 11
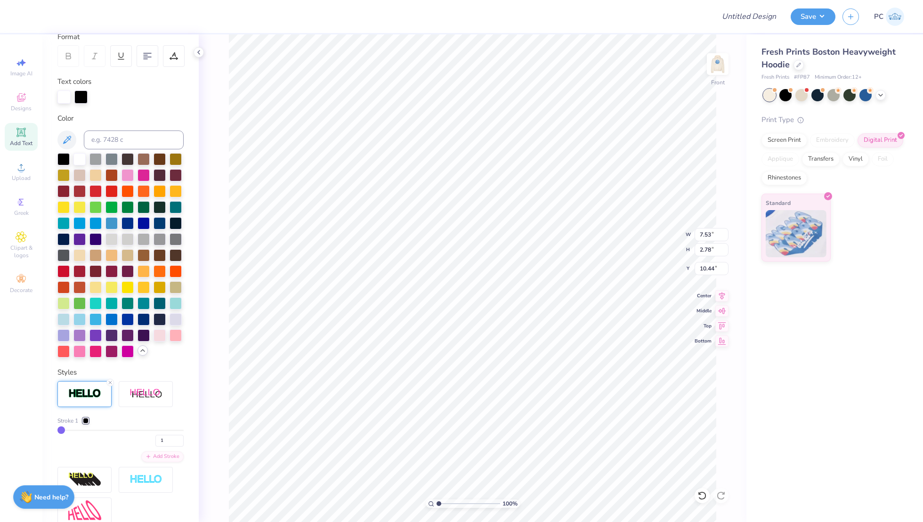
type input "7.57"
type input "2.82"
type input "10.42"
click at [83, 418] on div at bounding box center [86, 421] width 6 height 6
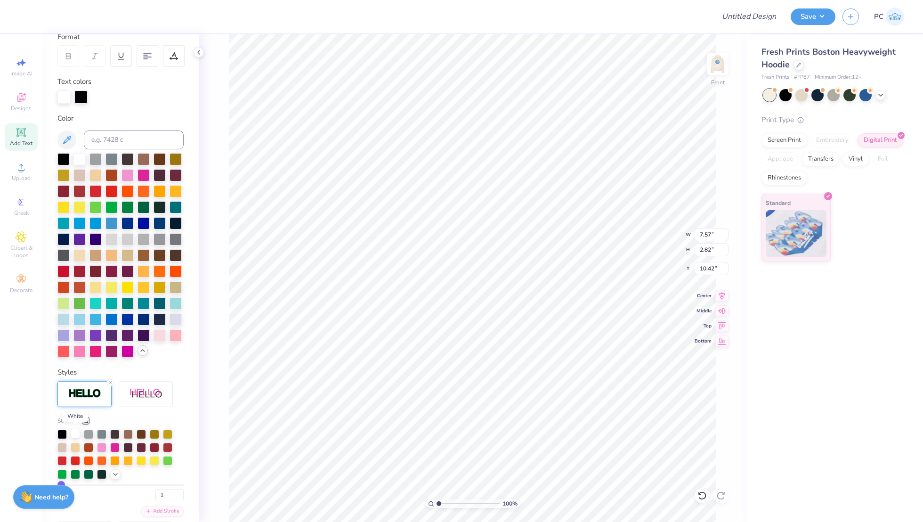
click at [77, 431] on div at bounding box center [75, 433] width 9 height 9
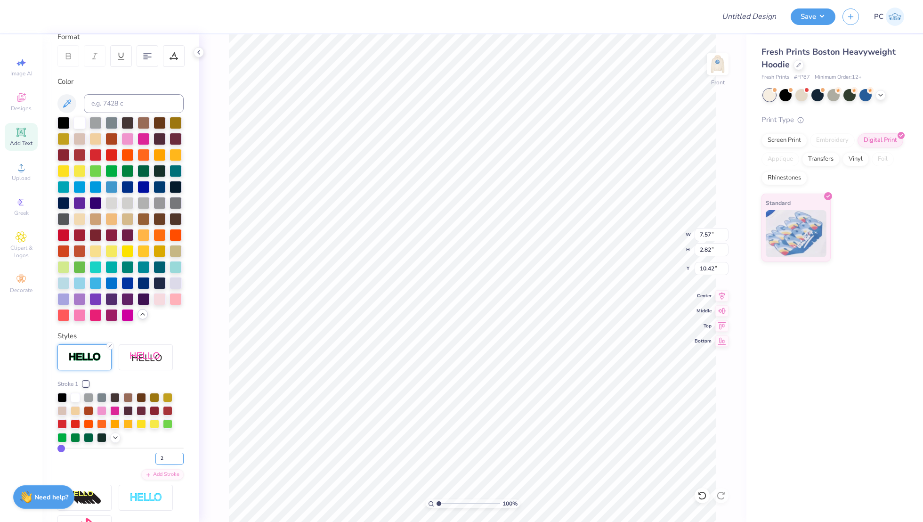
click at [179, 455] on input "2" at bounding box center [169, 459] width 28 height 12
type input "3"
click at [179, 455] on input "3" at bounding box center [169, 459] width 28 height 12
type input "3"
type input "2"
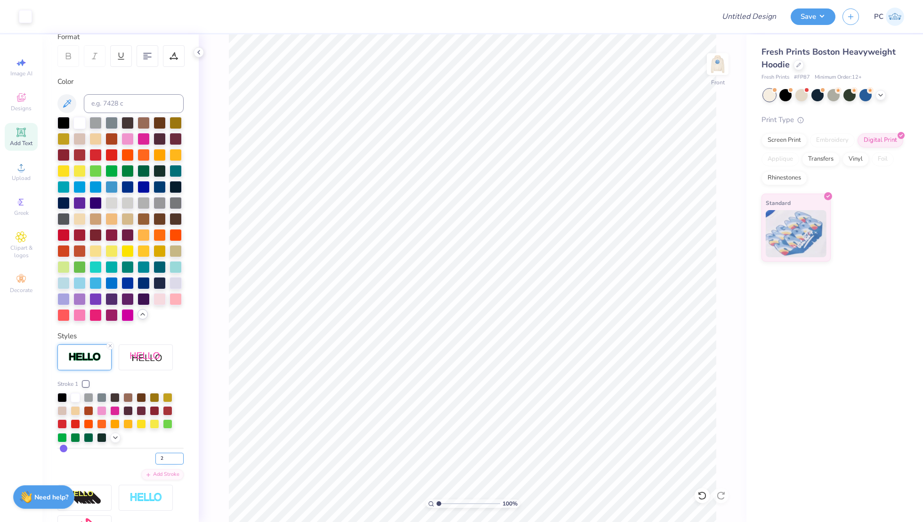
click at [180, 461] on input "2" at bounding box center [169, 459] width 28 height 12
type input "2"
click at [94, 140] on div at bounding box center [95, 138] width 12 height 12
click at [42, 11] on div at bounding box center [42, 15] width 13 height 13
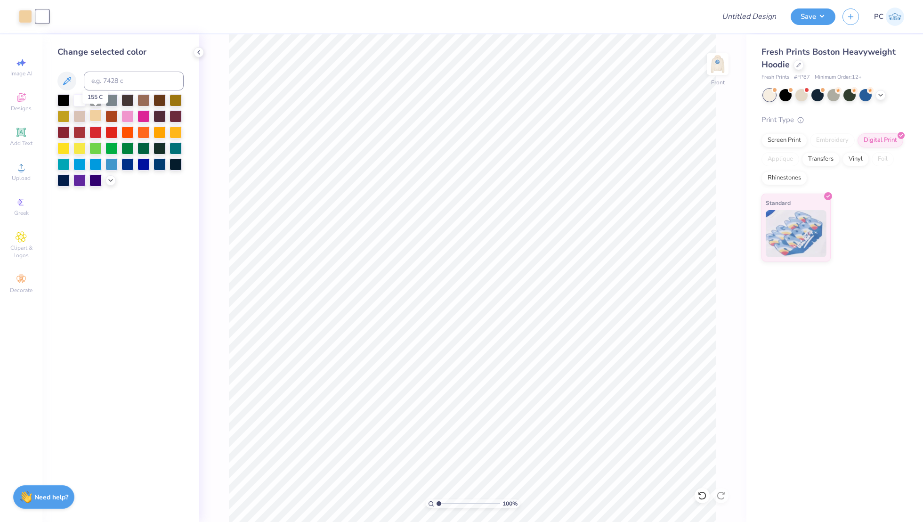
click at [95, 116] on div at bounding box center [95, 115] width 12 height 12
click at [110, 182] on icon at bounding box center [111, 180] width 8 height 8
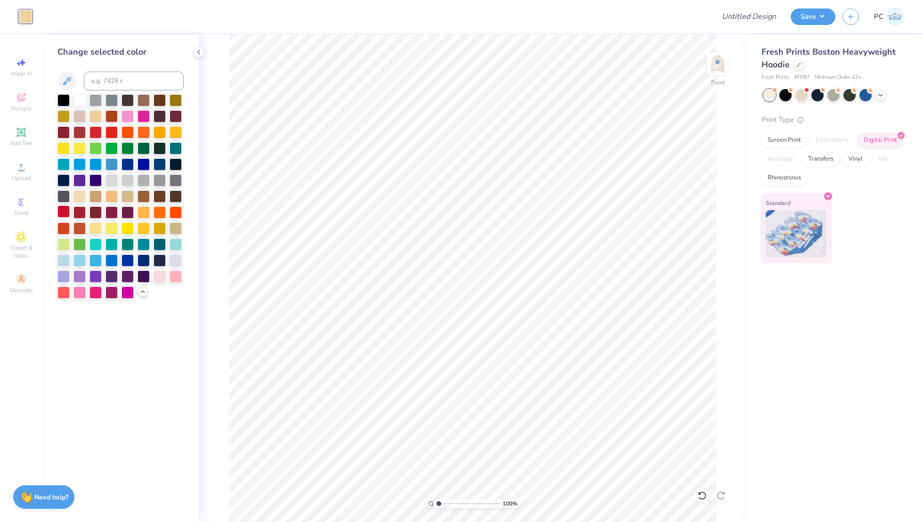
click at [64, 211] on div at bounding box center [63, 211] width 12 height 12
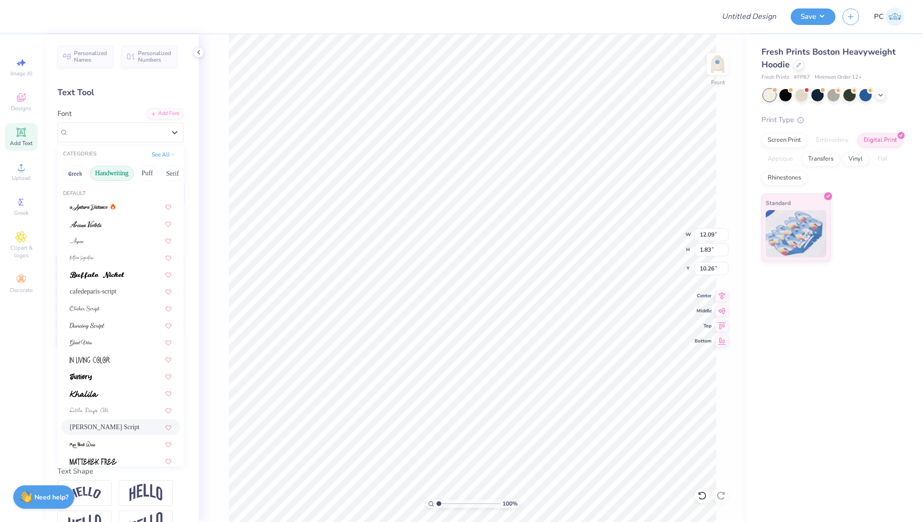
click at [101, 125] on div "[PERSON_NAME] Script" at bounding box center [116, 132] width 99 height 15
